Goal: Find specific page/section: Find specific page/section

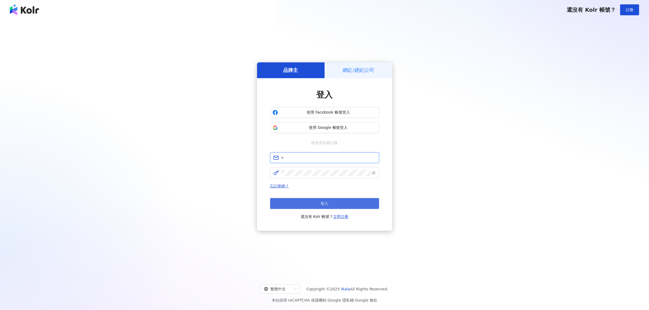
type input "**********"
click at [331, 202] on button "登入" at bounding box center [324, 203] width 109 height 11
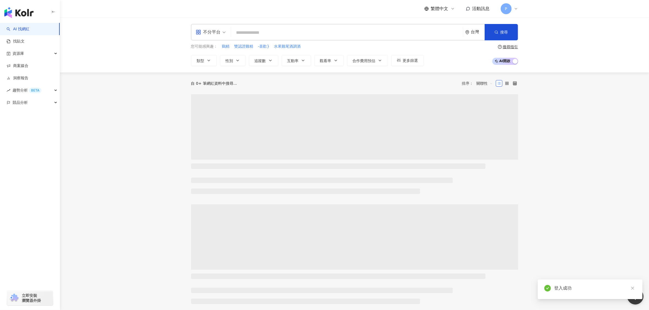
click at [451, 8] on icon at bounding box center [452, 8] width 2 height 1
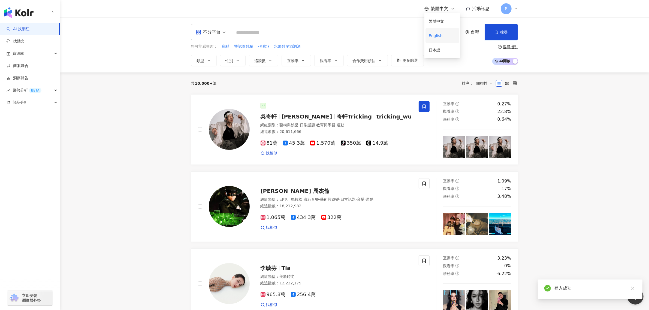
click at [441, 35] on div "English" at bounding box center [442, 36] width 27 height 10
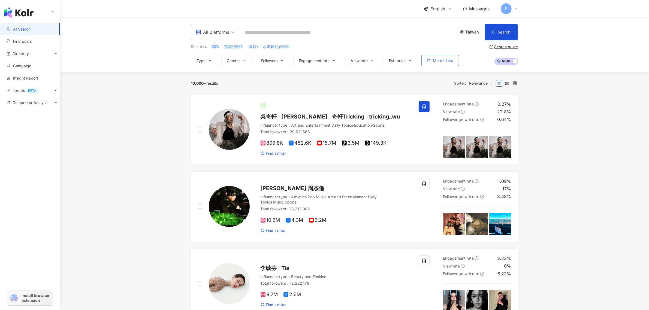
click at [433, 61] on button "More filters" at bounding box center [440, 60] width 38 height 11
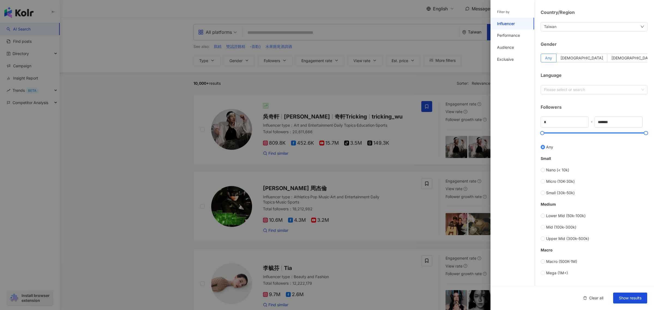
scroll to position [68, 0]
